Goal: Communication & Community: Answer question/provide support

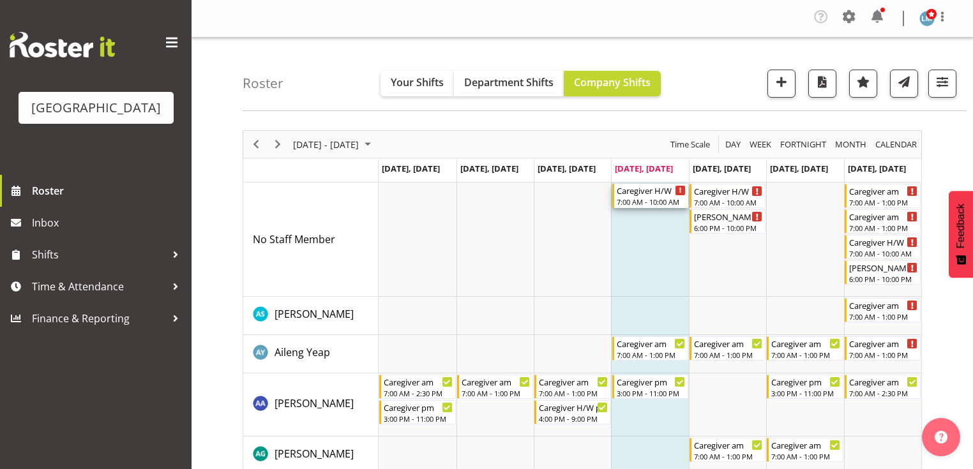
click at [641, 193] on div "Caregiver H/W" at bounding box center [651, 190] width 69 height 13
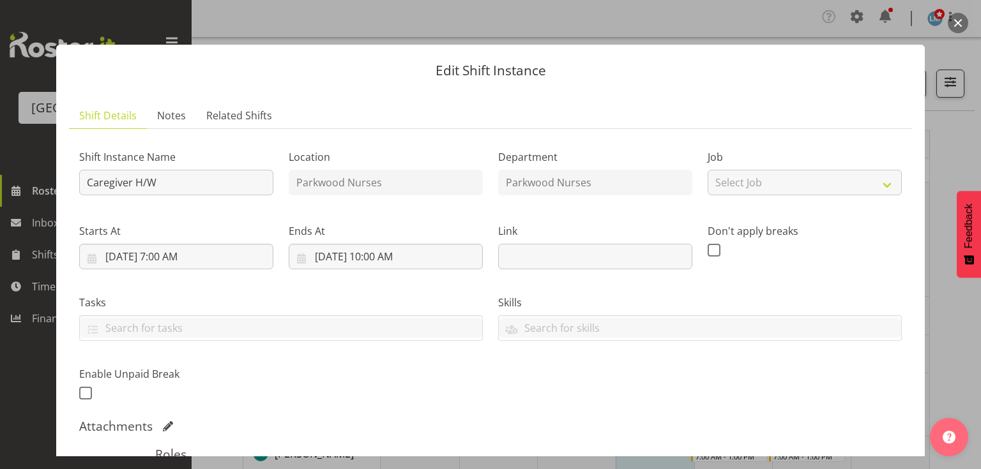
scroll to position [243, 0]
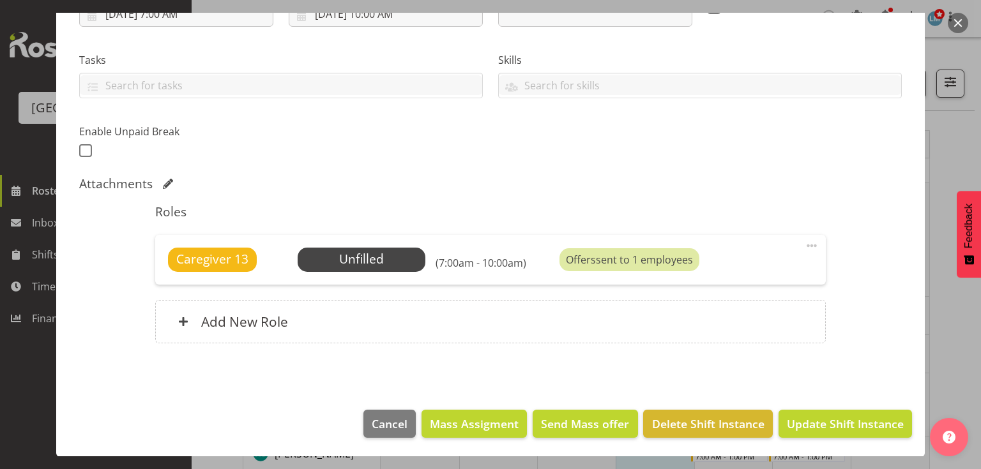
click at [810, 242] on span at bounding box center [811, 245] width 15 height 15
click at [706, 322] on link "Delete" at bounding box center [758, 322] width 123 height 23
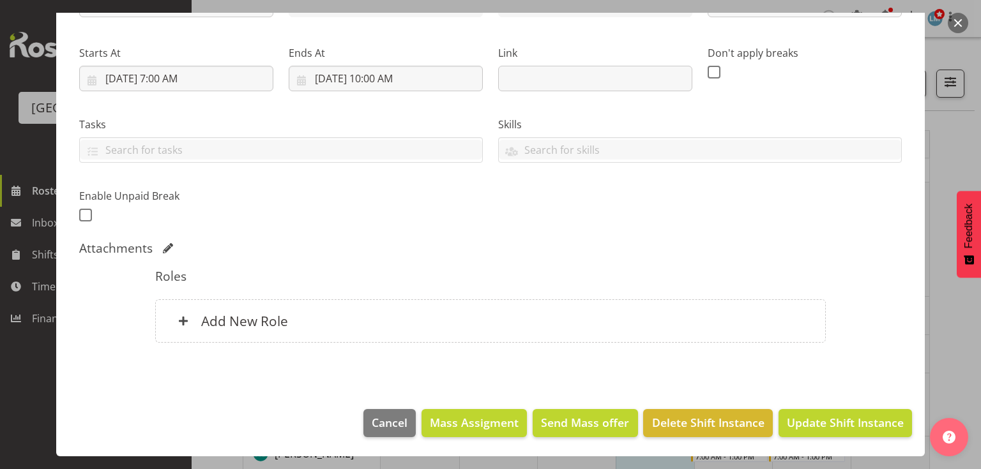
scroll to position [177, 0]
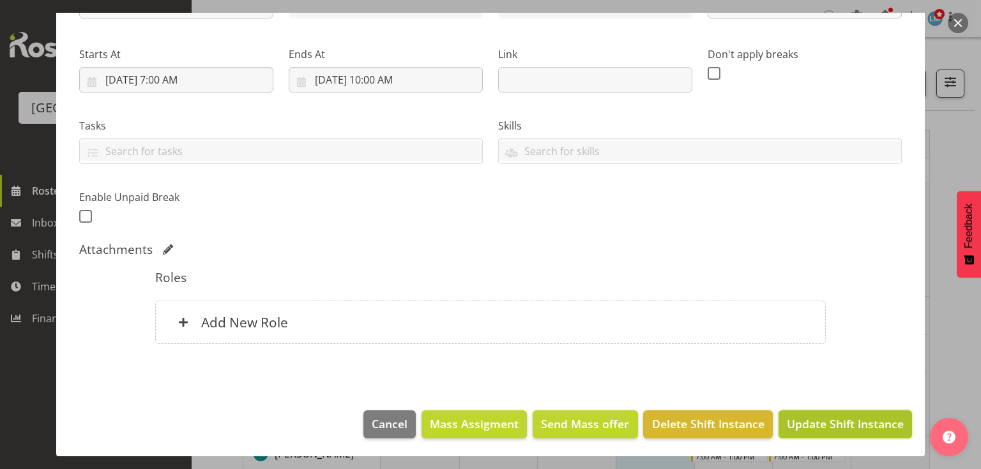
click at [813, 423] on span "Update Shift Instance" at bounding box center [845, 424] width 117 height 17
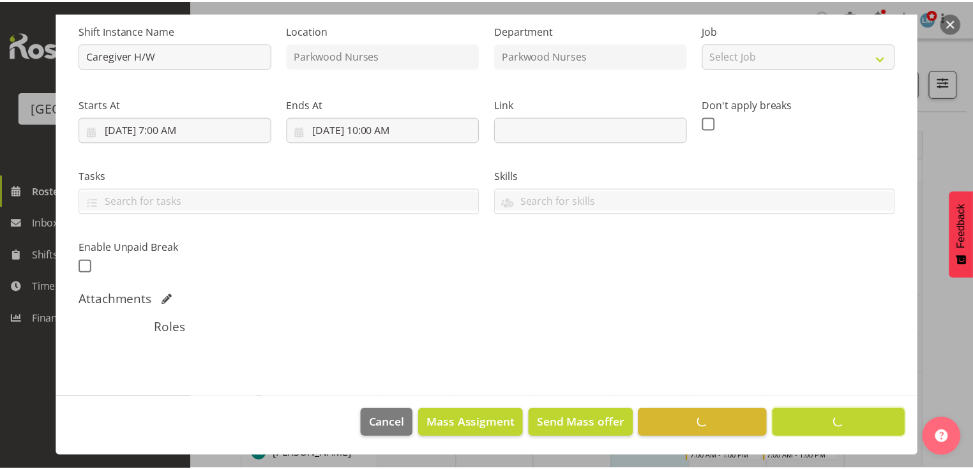
scroll to position [126, 0]
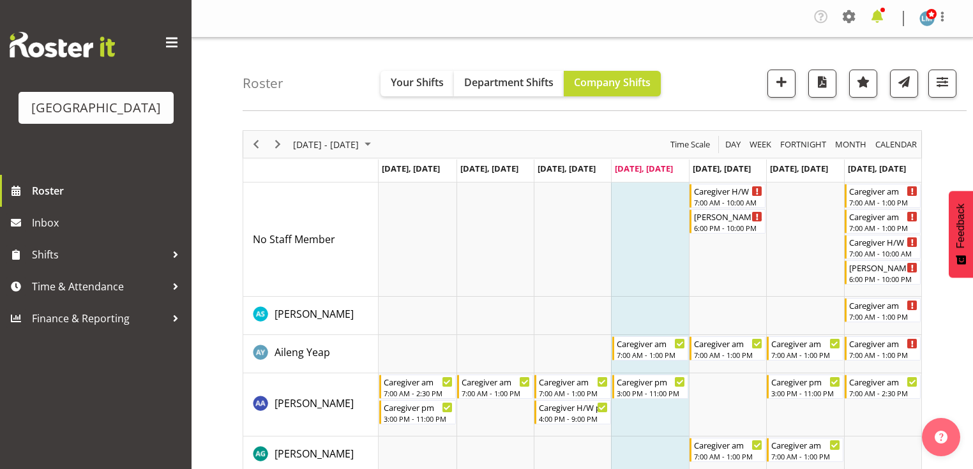
click at [878, 14] on span at bounding box center [877, 16] width 20 height 20
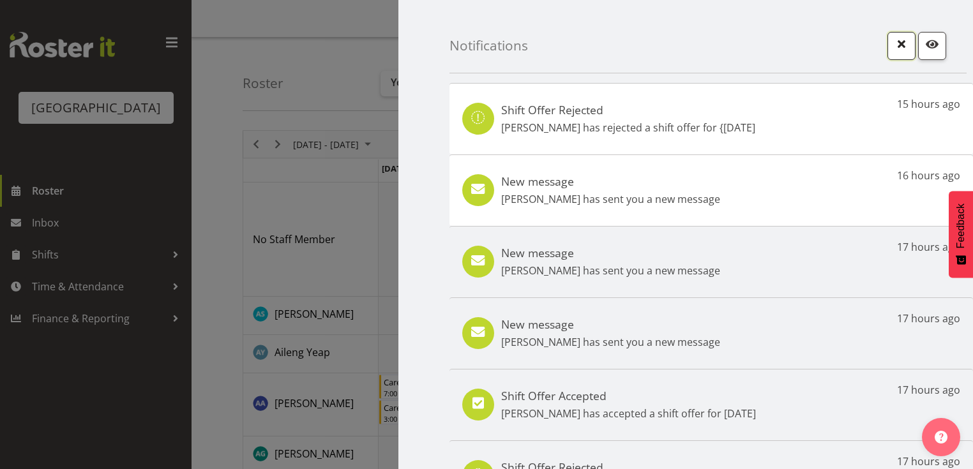
click at [897, 41] on span "button" at bounding box center [901, 44] width 17 height 17
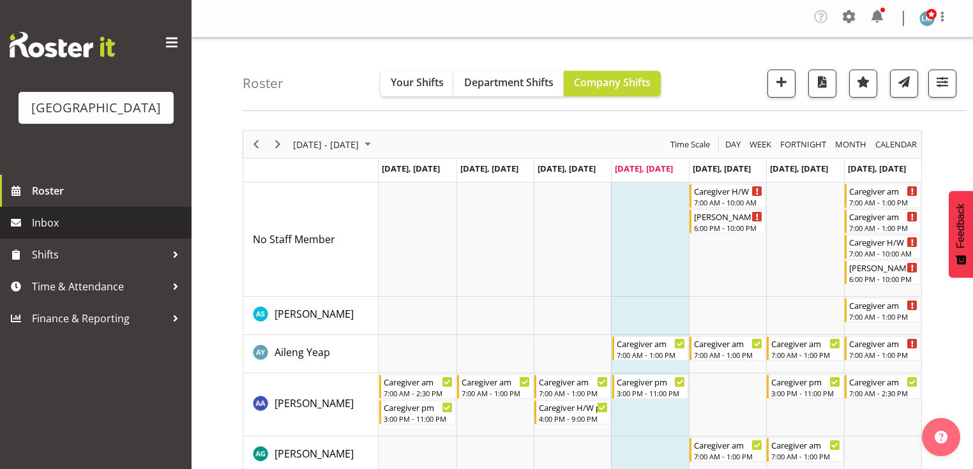
click at [47, 232] on span "Inbox" at bounding box center [108, 222] width 153 height 19
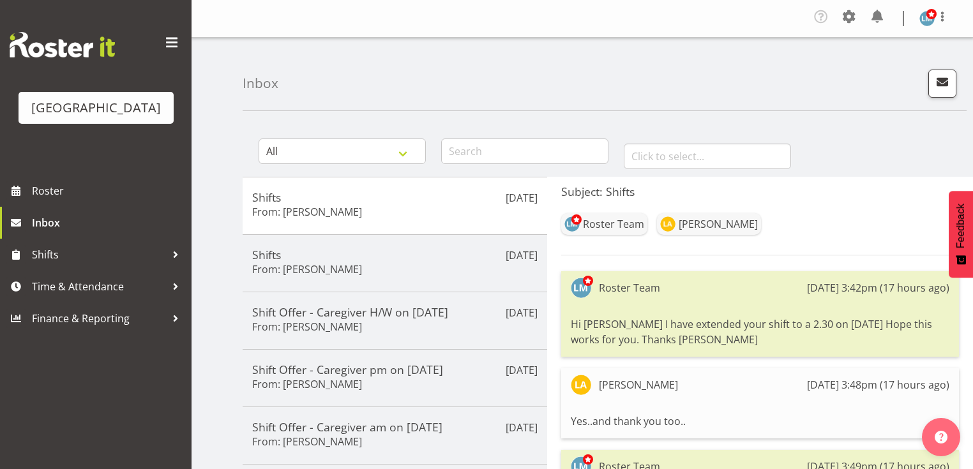
drag, startPoint x: 370, startPoint y: 162, endPoint x: 285, endPoint y: 11, distance: 173.3
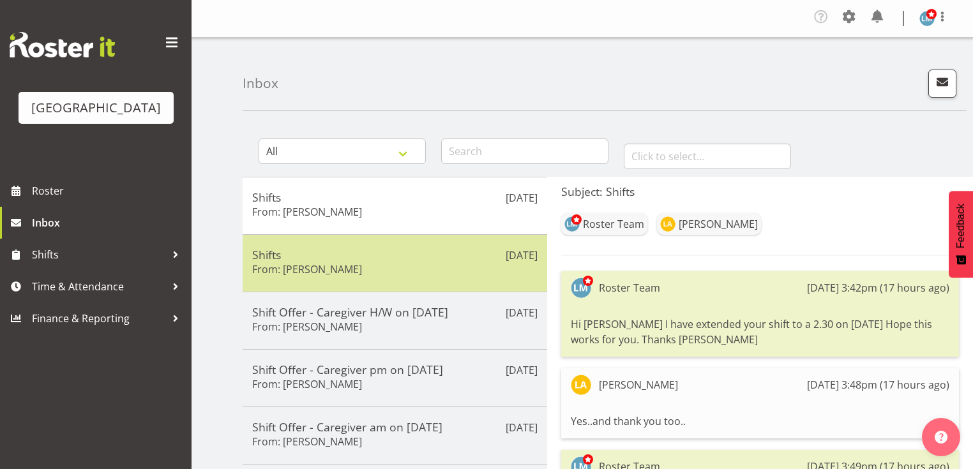
click at [444, 255] on h5 "Shifts" at bounding box center [394, 255] width 285 height 14
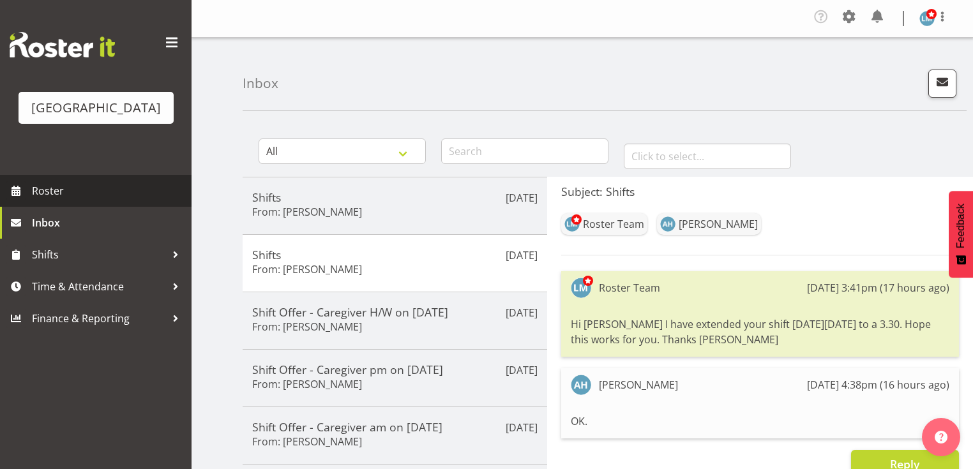
click at [59, 200] on span "Roster" at bounding box center [108, 190] width 153 height 19
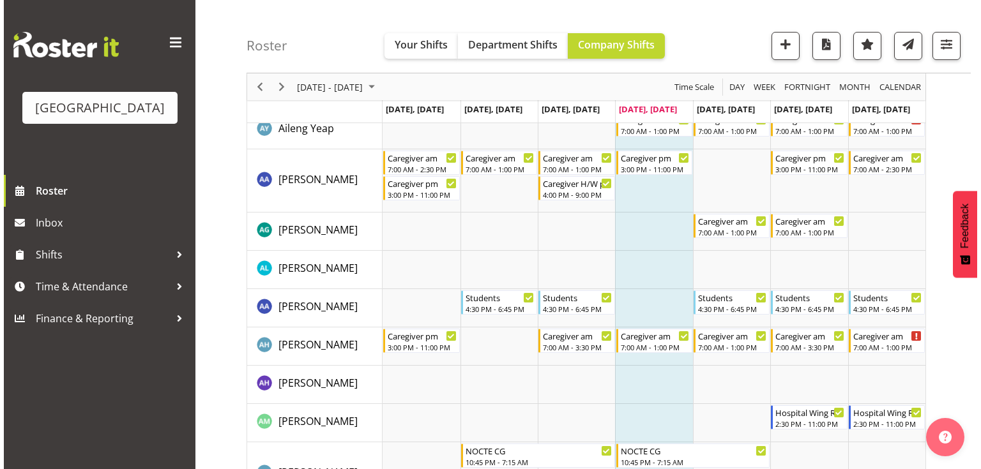
scroll to position [306, 0]
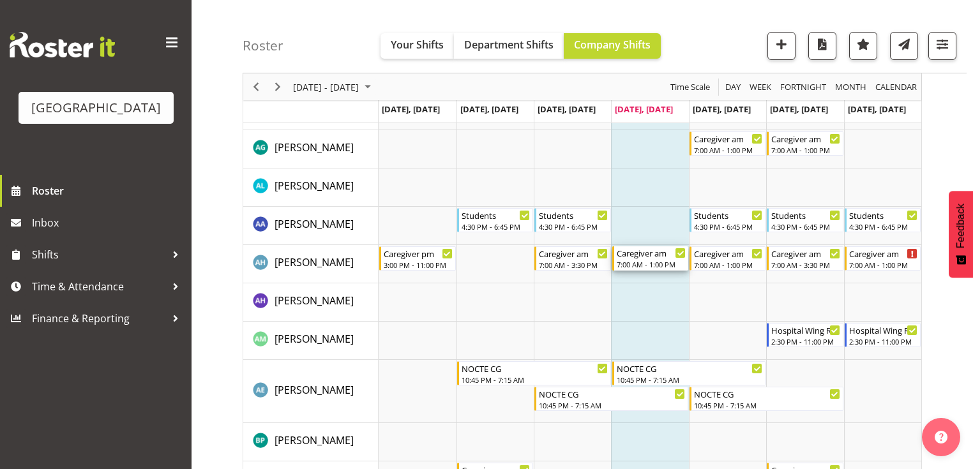
click at [626, 257] on div "Caregiver am" at bounding box center [651, 252] width 69 height 13
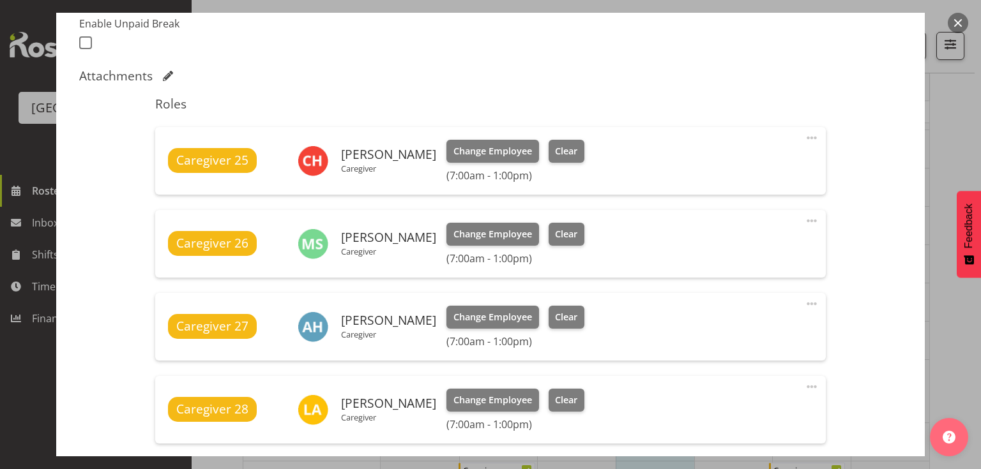
scroll to position [460, 0]
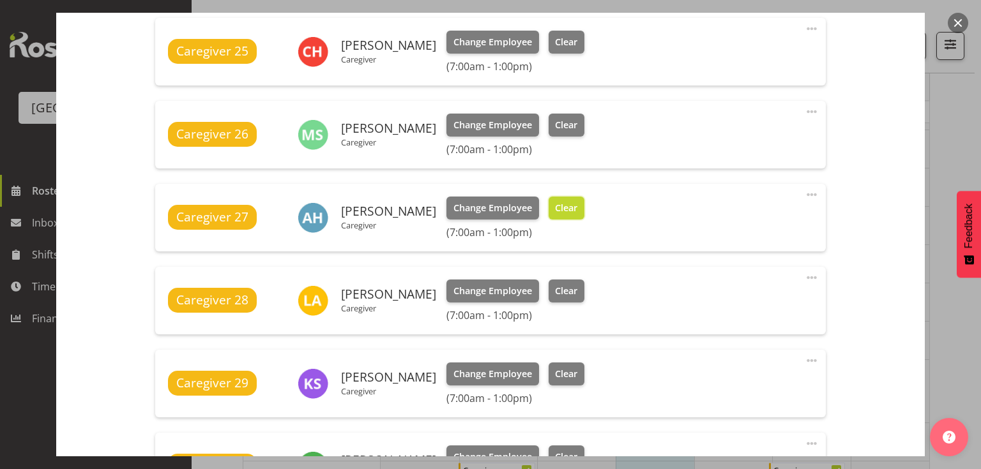
click at [577, 206] on span "Clear" at bounding box center [566, 208] width 22 height 14
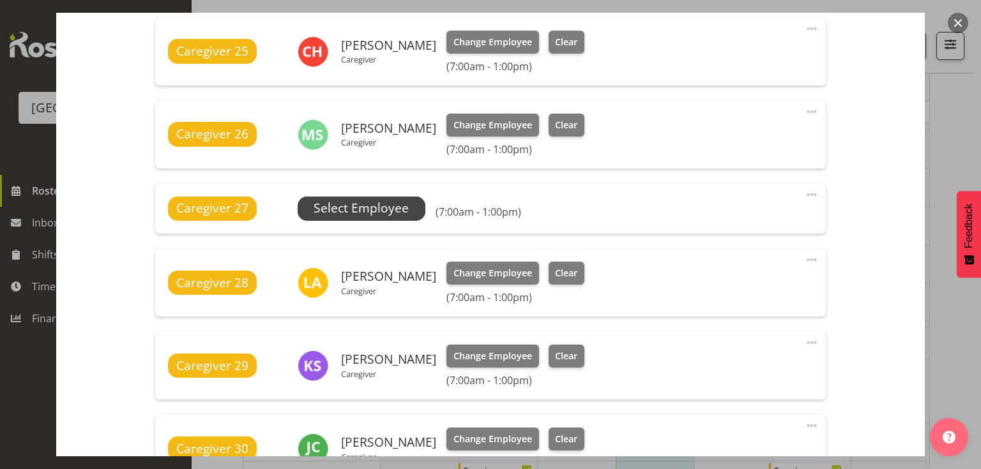
click at [360, 209] on span "Select Employee" at bounding box center [360, 208] width 95 height 19
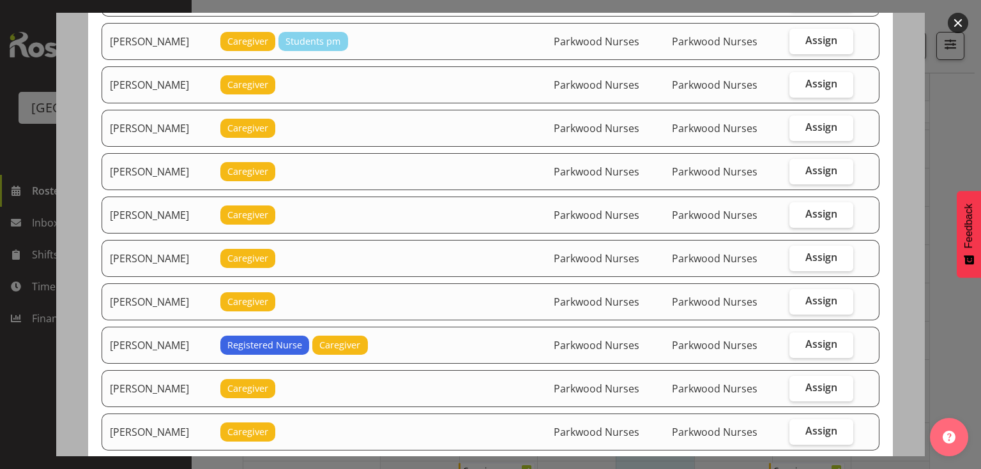
scroll to position [766, 0]
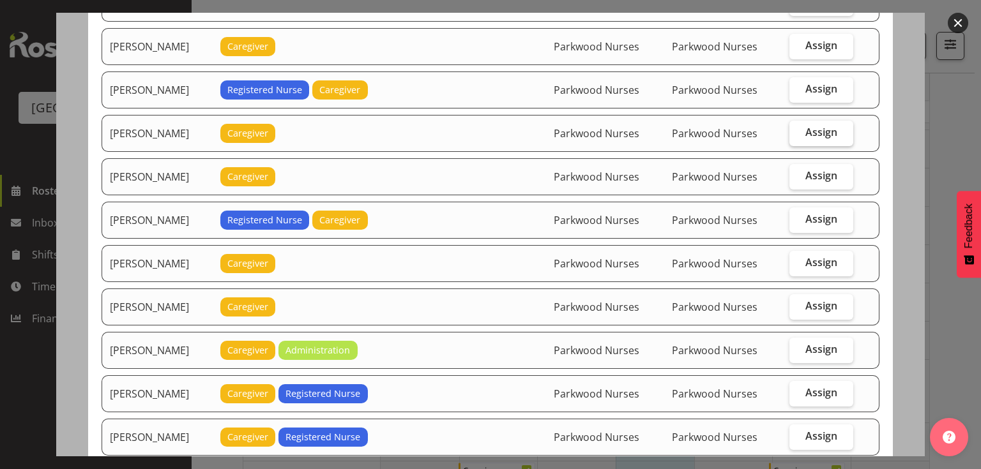
click at [817, 126] on span "Assign" at bounding box center [821, 132] width 32 height 13
click at [797, 128] on input "Assign" at bounding box center [793, 132] width 8 height 8
checkbox input "true"
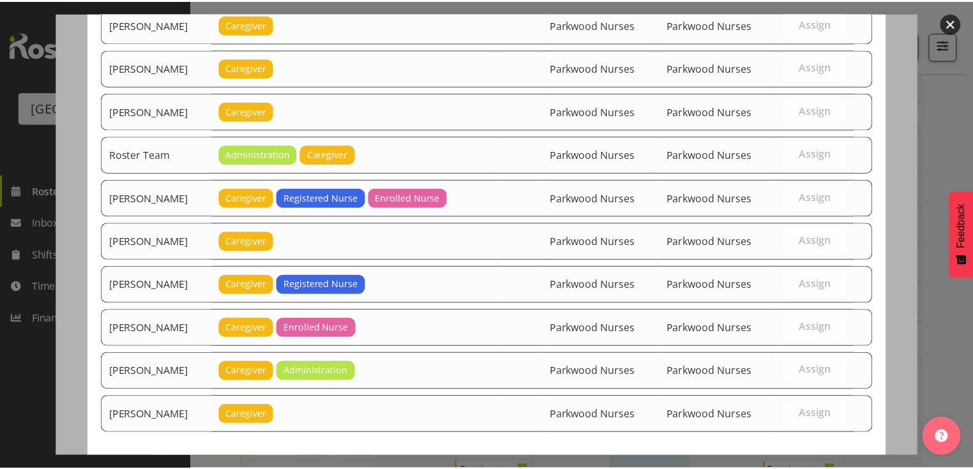
scroll to position [1447, 0]
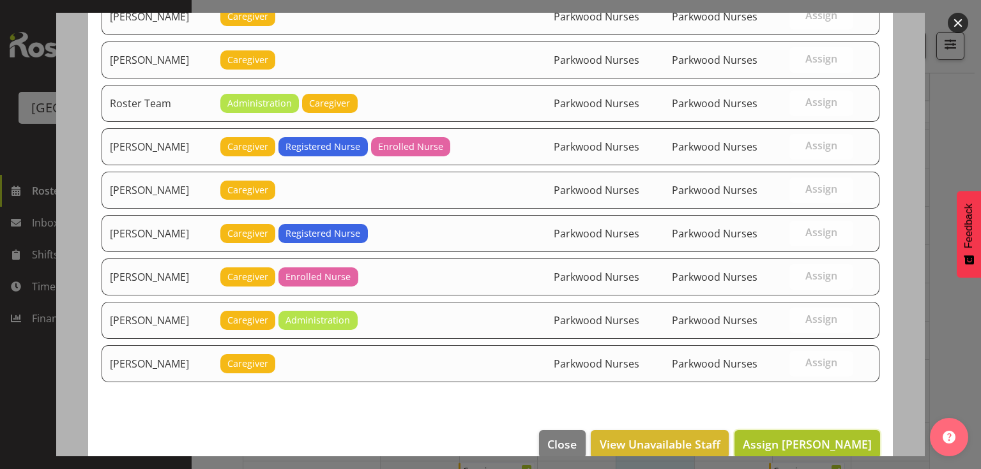
click at [794, 437] on span "Assign [PERSON_NAME]" at bounding box center [807, 444] width 129 height 15
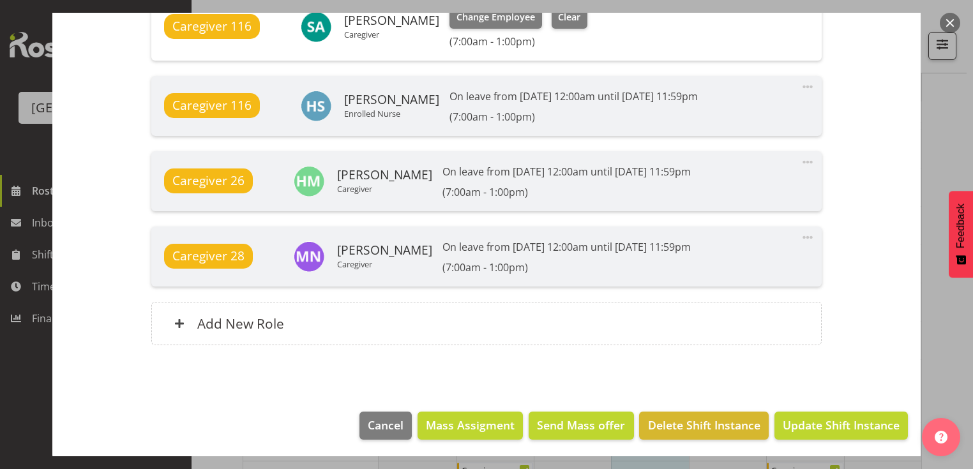
scroll to position [1150, 0]
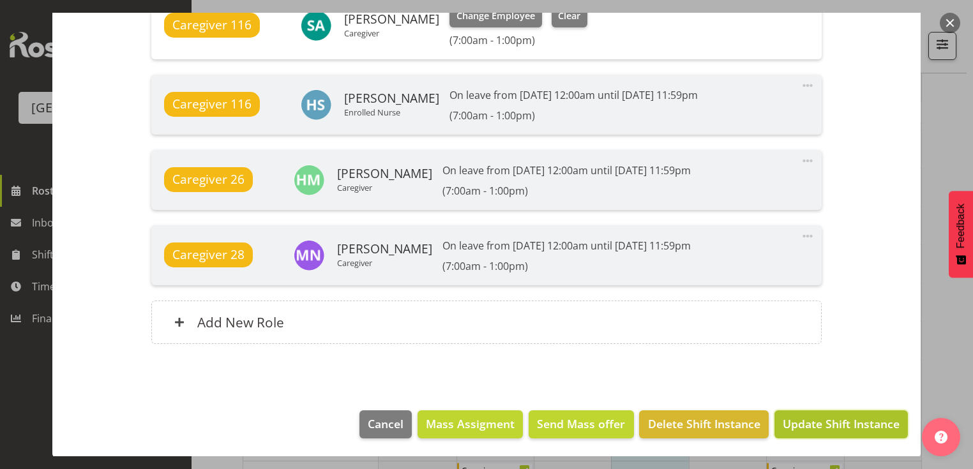
click at [802, 426] on span "Update Shift Instance" at bounding box center [841, 424] width 117 height 17
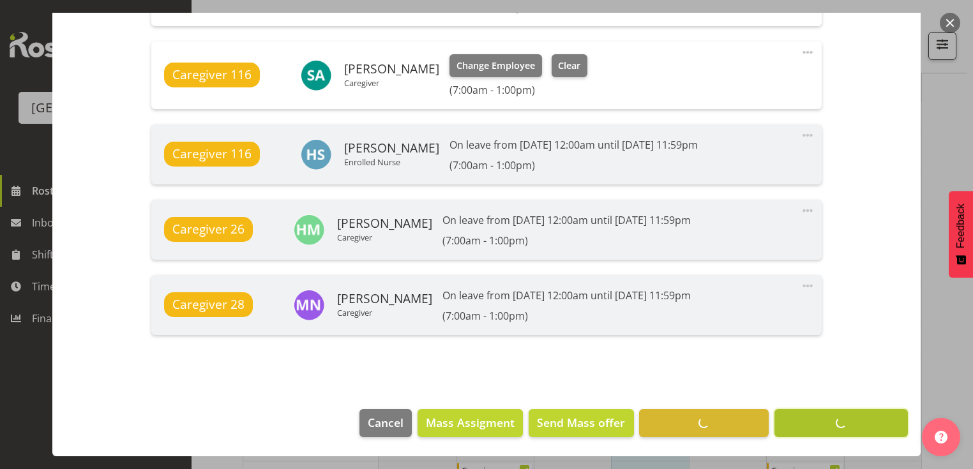
scroll to position [1099, 0]
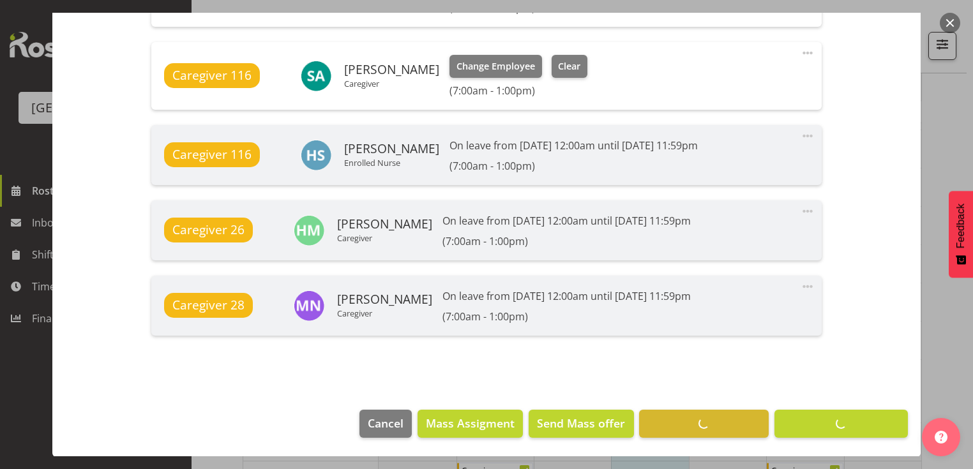
click at [944, 23] on button "button" at bounding box center [950, 23] width 20 height 20
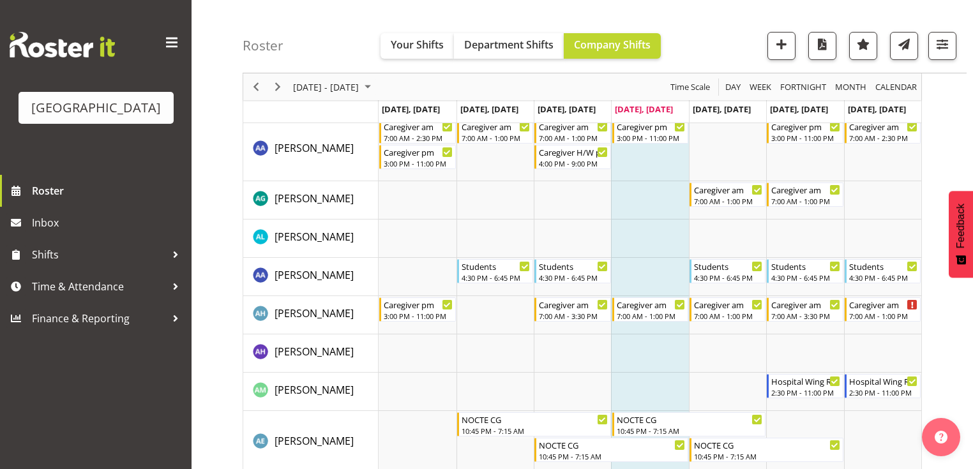
scroll to position [0, 0]
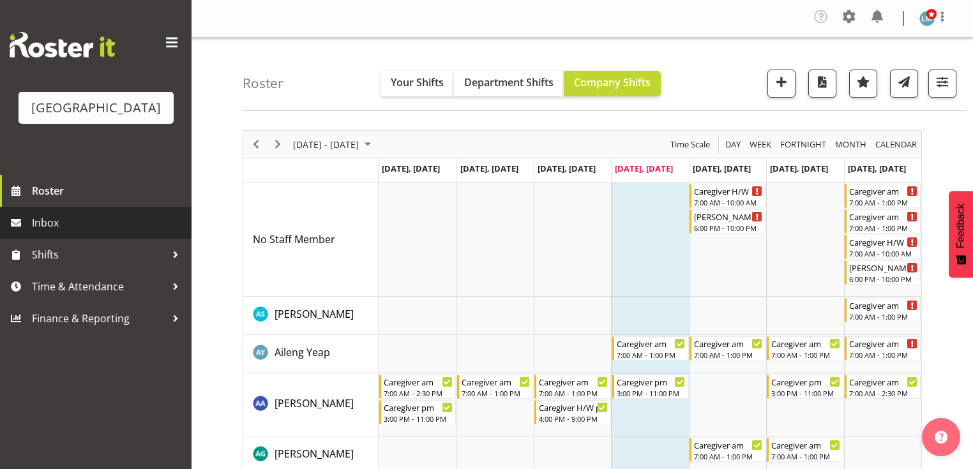
click at [52, 232] on span "Inbox" at bounding box center [108, 222] width 153 height 19
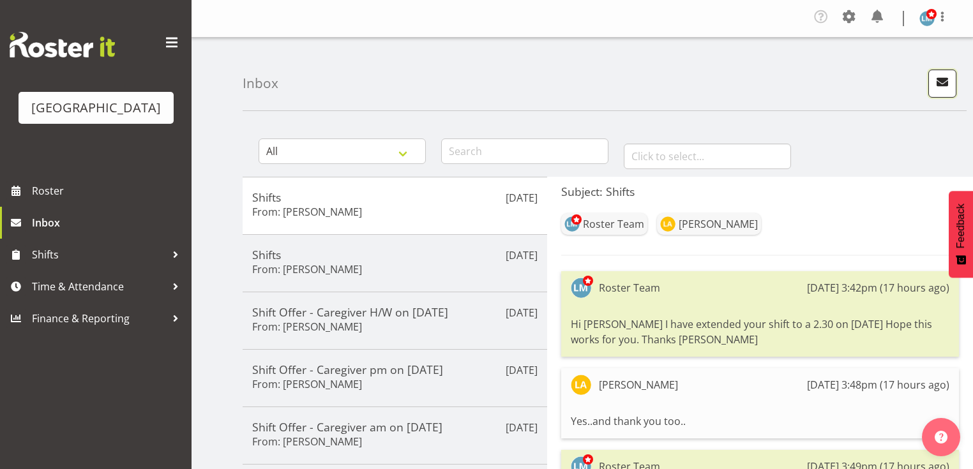
click at [945, 79] on span "button" at bounding box center [942, 81] width 17 height 17
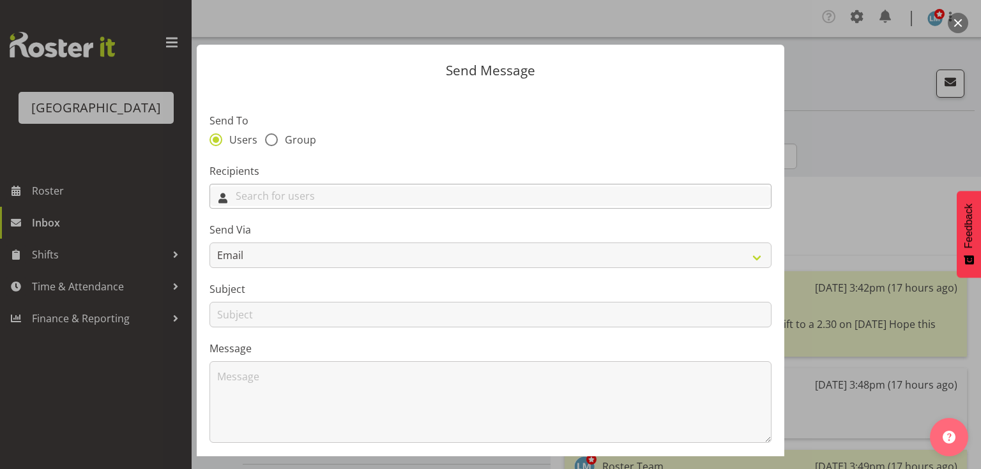
click at [444, 199] on input "text" at bounding box center [490, 196] width 561 height 20
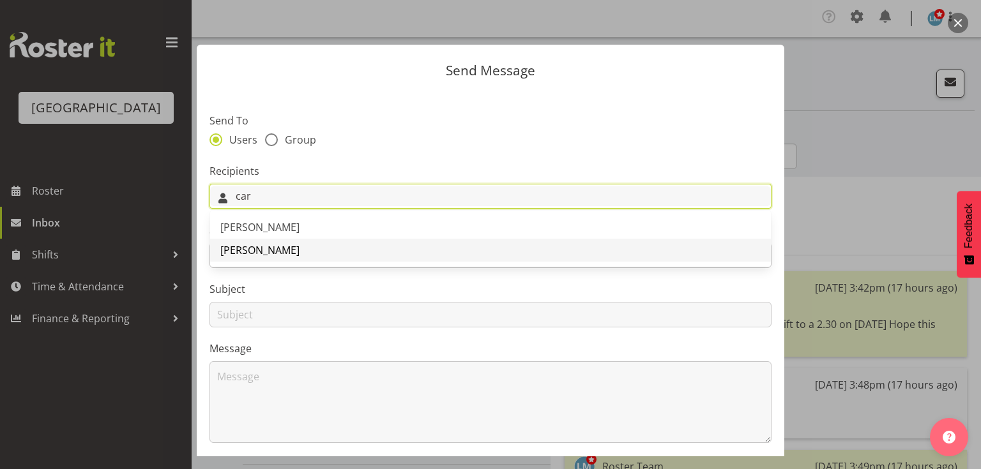
type input "car"
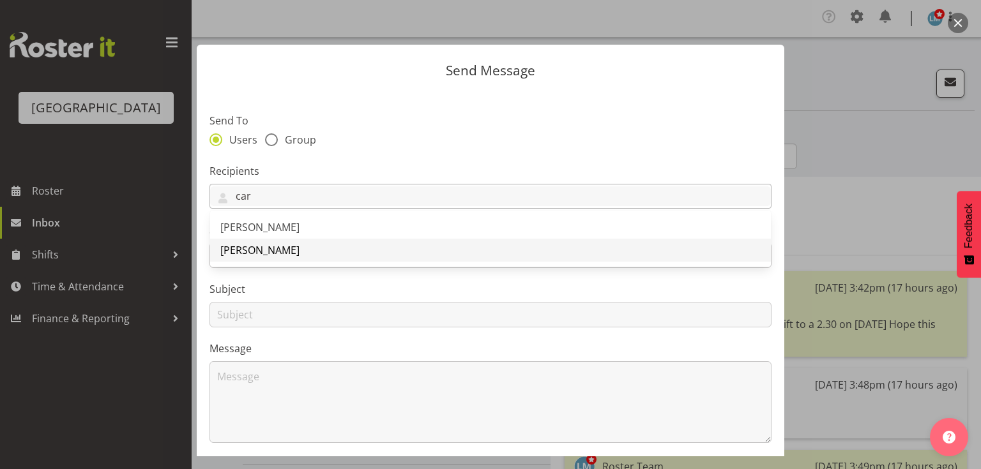
click at [262, 243] on span "[PERSON_NAME]" at bounding box center [259, 250] width 79 height 14
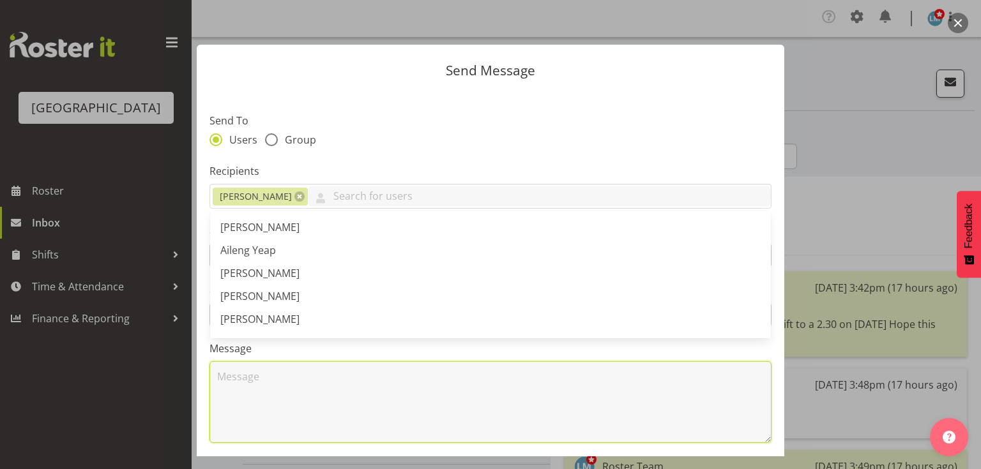
drag, startPoint x: 276, startPoint y: 388, endPoint x: 323, endPoint y: 375, distance: 48.2
click at [278, 388] on textarea at bounding box center [490, 402] width 562 height 82
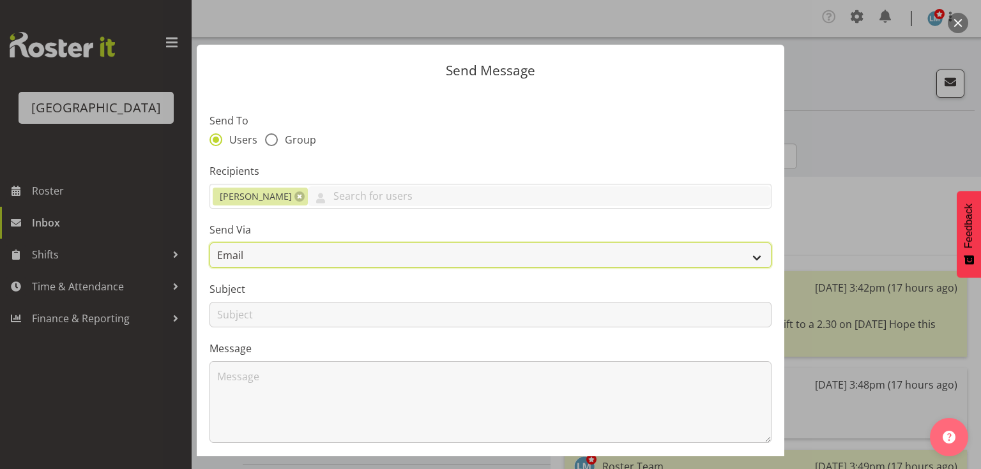
click at [753, 255] on select "Email SMS" at bounding box center [490, 256] width 562 height 26
select select "sms"
click at [209, 243] on select "Email SMS" at bounding box center [490, 256] width 562 height 26
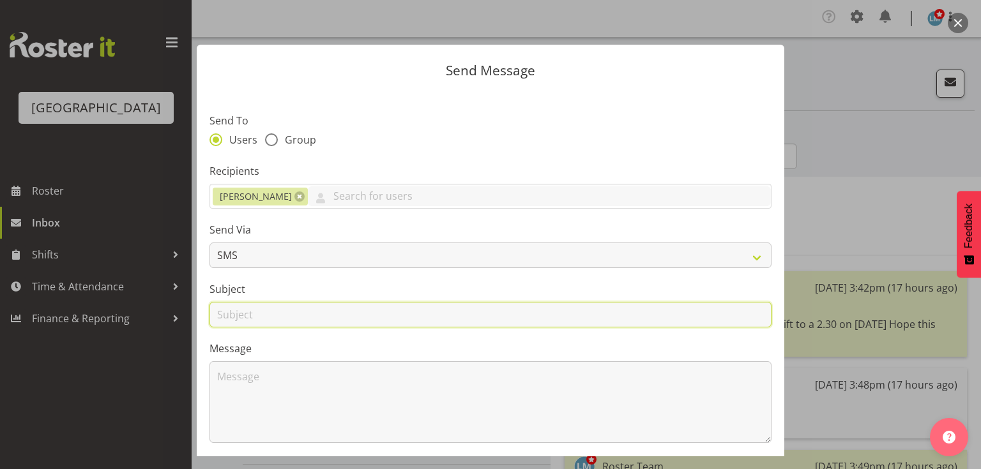
click at [226, 315] on input "text" at bounding box center [490, 315] width 562 height 26
type input "Shifts"
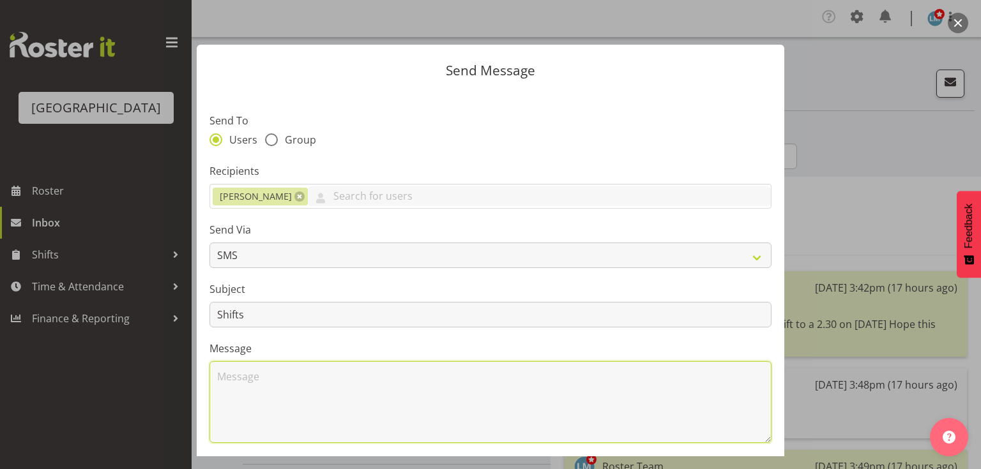
click at [289, 379] on textarea at bounding box center [490, 402] width 562 height 82
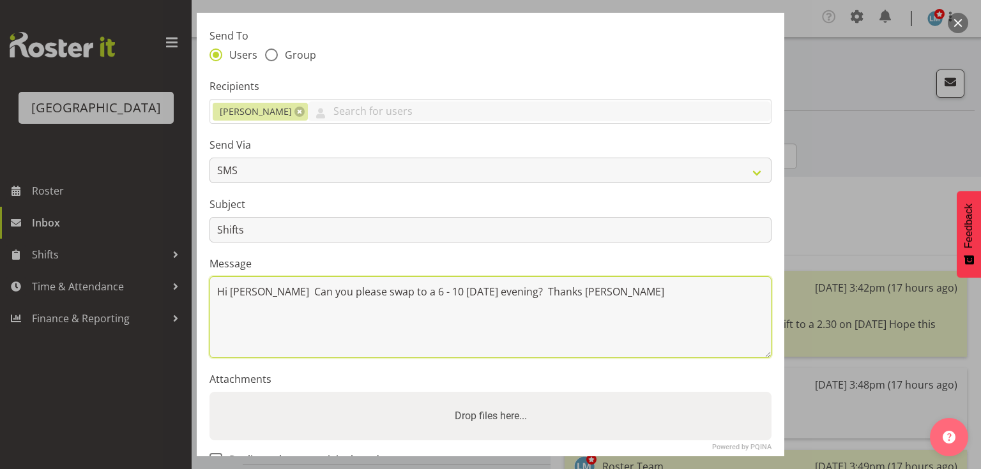
scroll to position [171, 0]
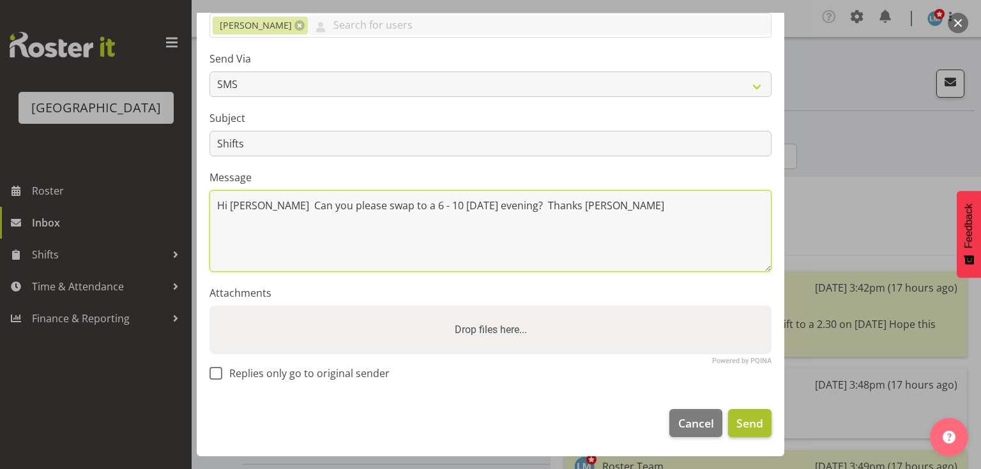
type textarea "Hi Carolyn Can you please swap to a 6 - 10 this Friday evening? Thanks Lesley"
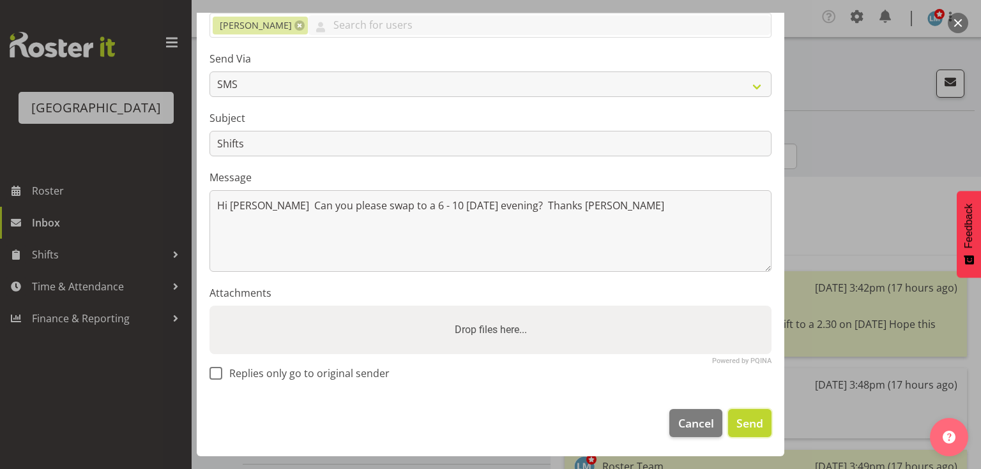
drag, startPoint x: 738, startPoint y: 421, endPoint x: 727, endPoint y: 417, distance: 11.7
click at [738, 421] on span "Send" at bounding box center [749, 423] width 27 height 17
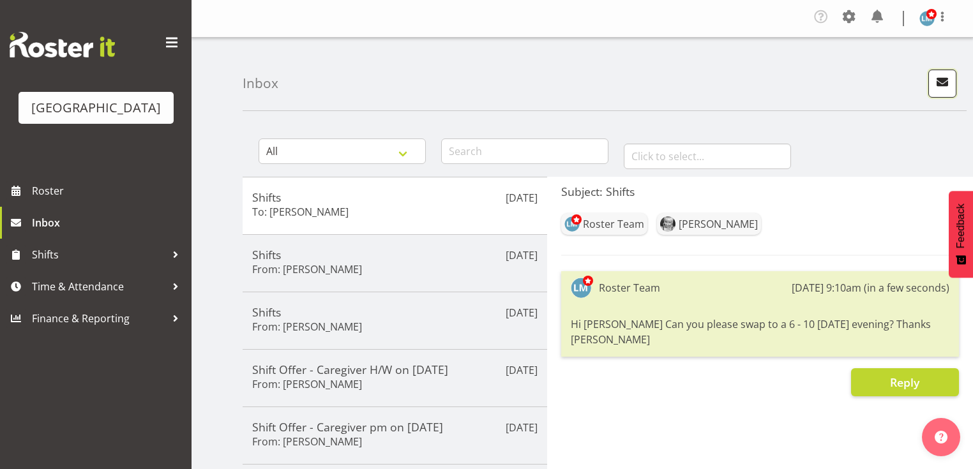
click at [930, 82] on button "button" at bounding box center [942, 84] width 28 height 28
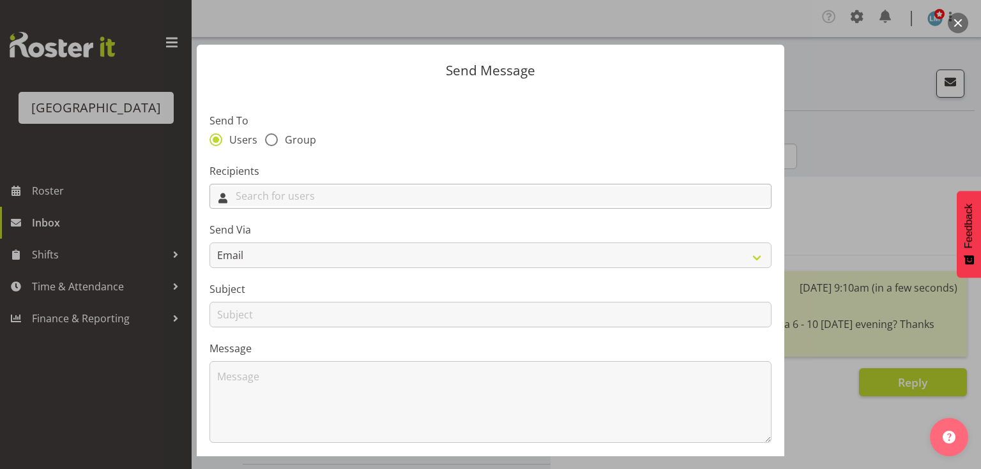
click at [414, 188] on input "text" at bounding box center [490, 196] width 561 height 20
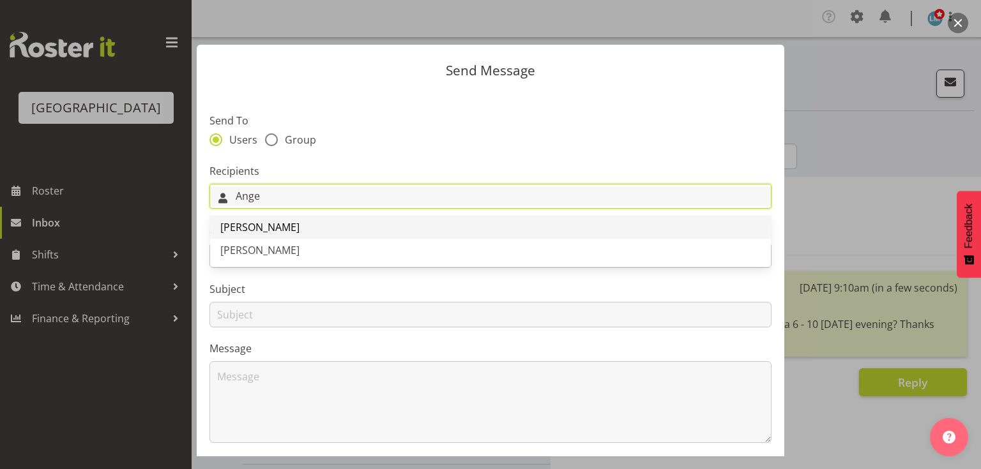
type input "Ange"
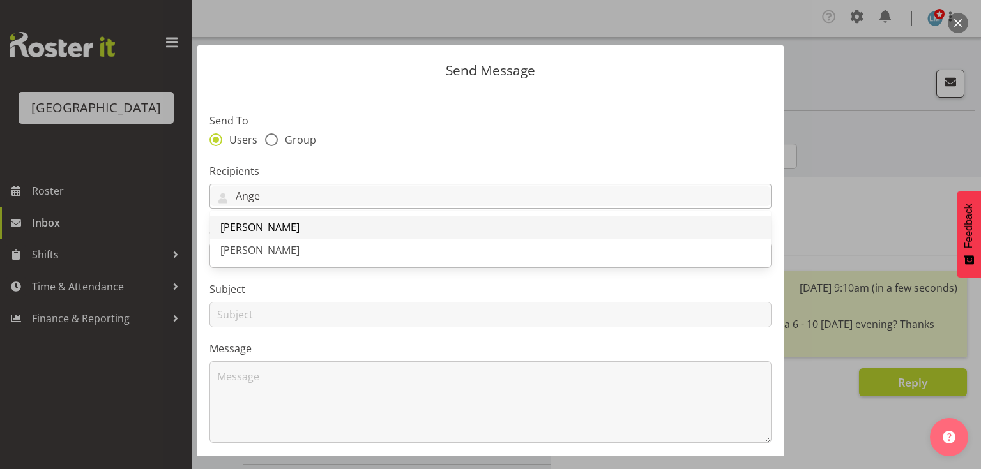
click at [286, 225] on span "[PERSON_NAME]" at bounding box center [259, 227] width 79 height 14
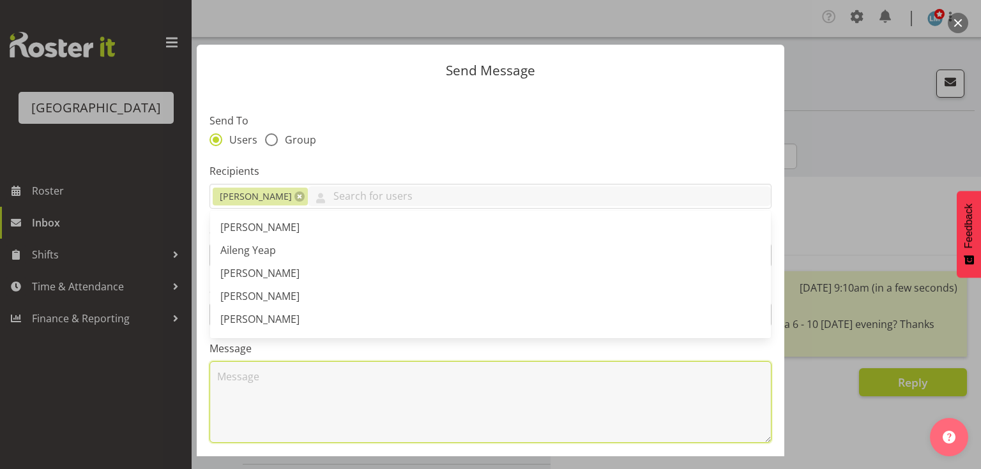
click at [268, 435] on textarea at bounding box center [490, 402] width 562 height 82
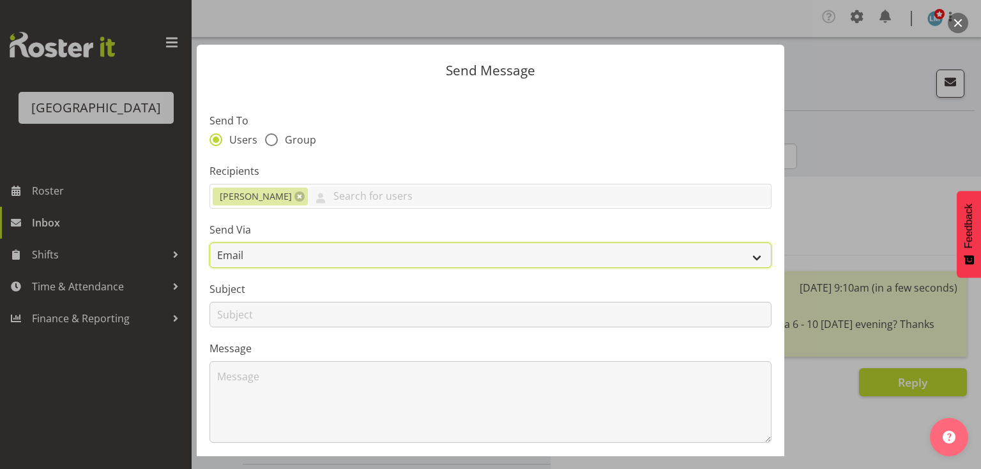
drag, startPoint x: 748, startPoint y: 258, endPoint x: 691, endPoint y: 266, distance: 57.3
click at [748, 258] on select "Email SMS" at bounding box center [490, 256] width 562 height 26
select select "sms"
click at [209, 243] on select "Email SMS" at bounding box center [490, 256] width 562 height 26
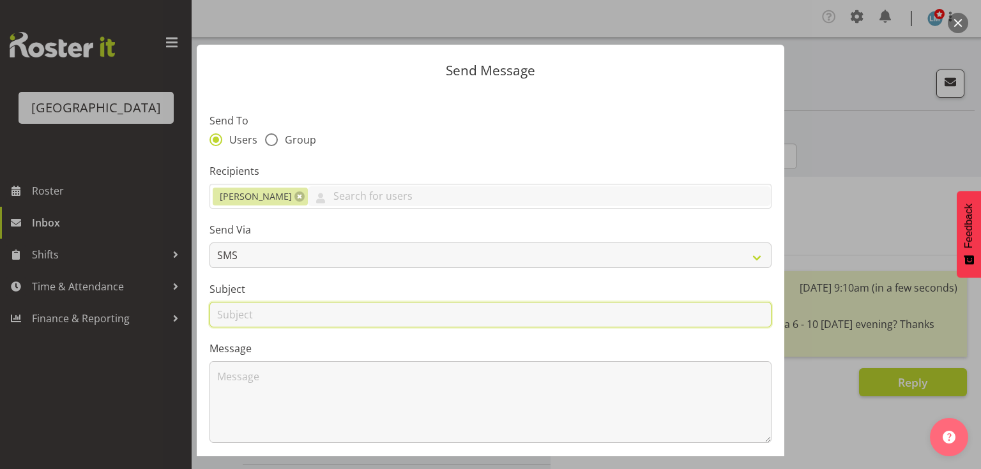
click at [232, 322] on input "text" at bounding box center [490, 315] width 562 height 26
type input "Shifts"
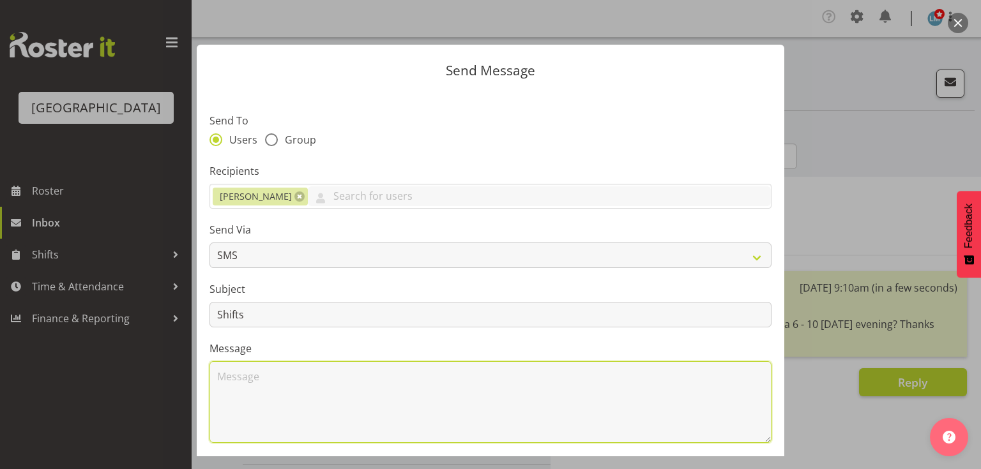
click at [282, 375] on textarea at bounding box center [490, 402] width 562 height 82
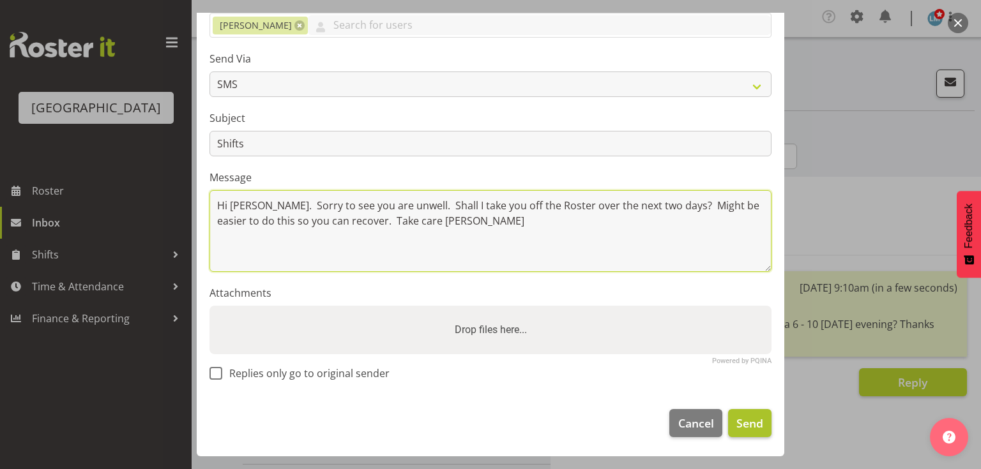
type textarea "Hi Angela. Sorry to see you are unwell. Shall I take you off the Roster over th…"
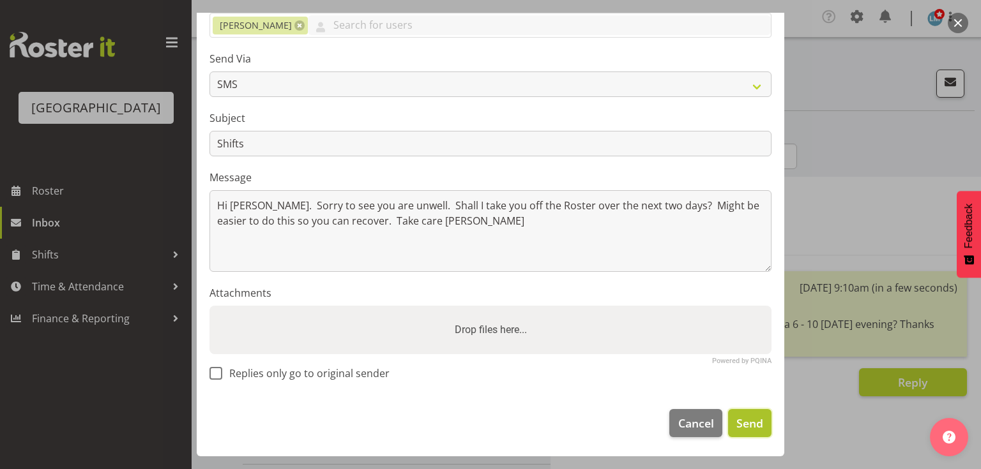
click at [743, 416] on span "Send" at bounding box center [749, 423] width 27 height 17
